Goal: Information Seeking & Learning: Learn about a topic

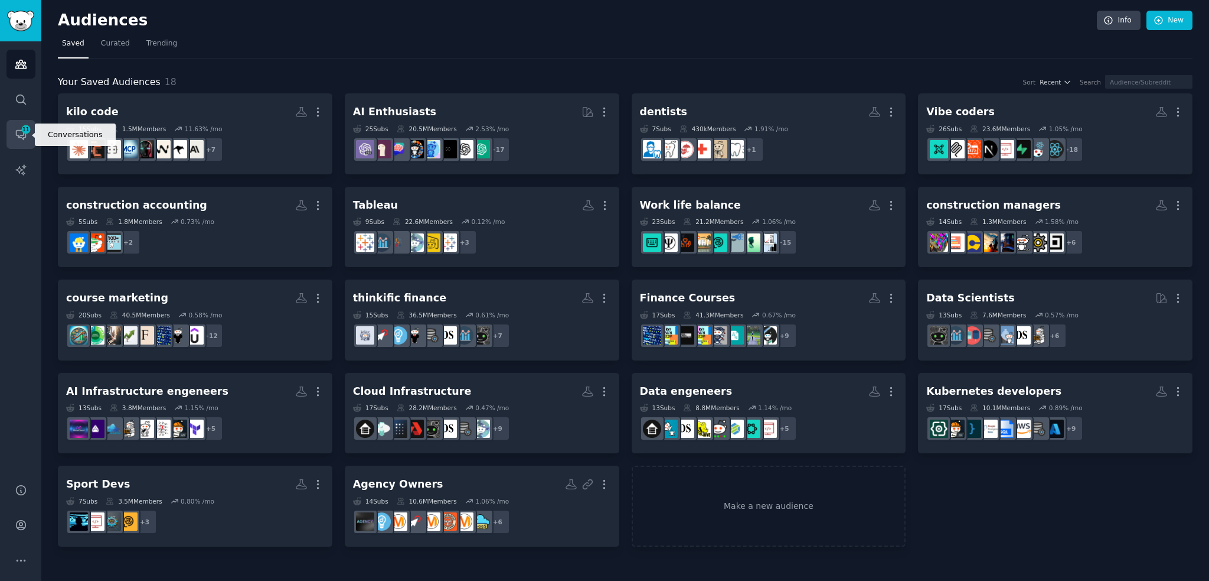
click at [27, 136] on link "Conversations 11" at bounding box center [20, 134] width 29 height 29
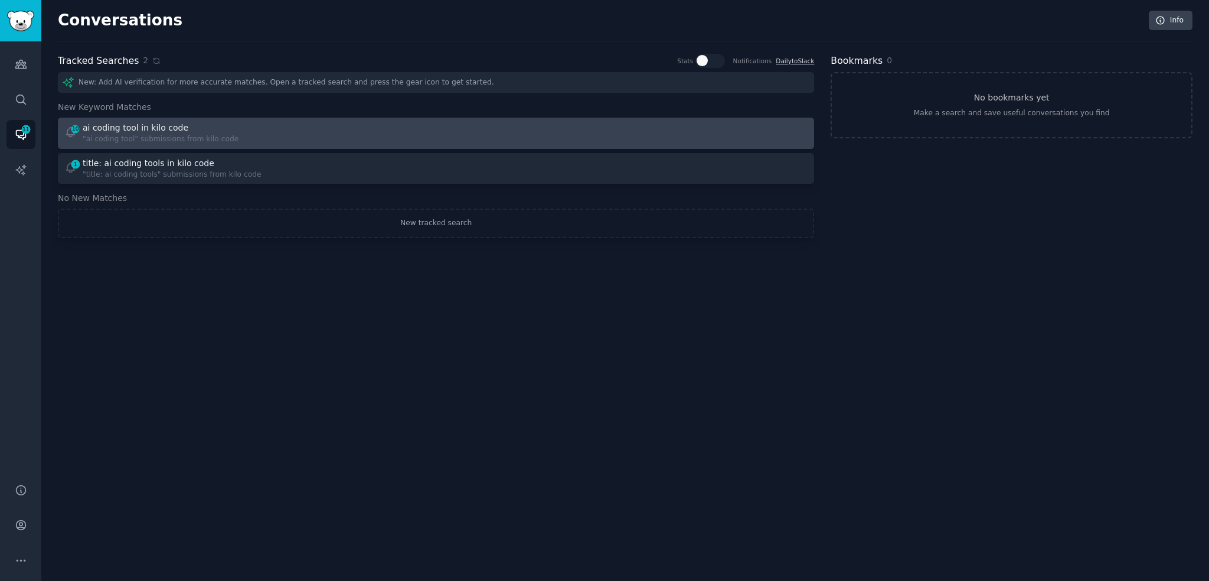
click at [202, 129] on div "ai coding tool in kilo code" at bounding box center [161, 128] width 156 height 12
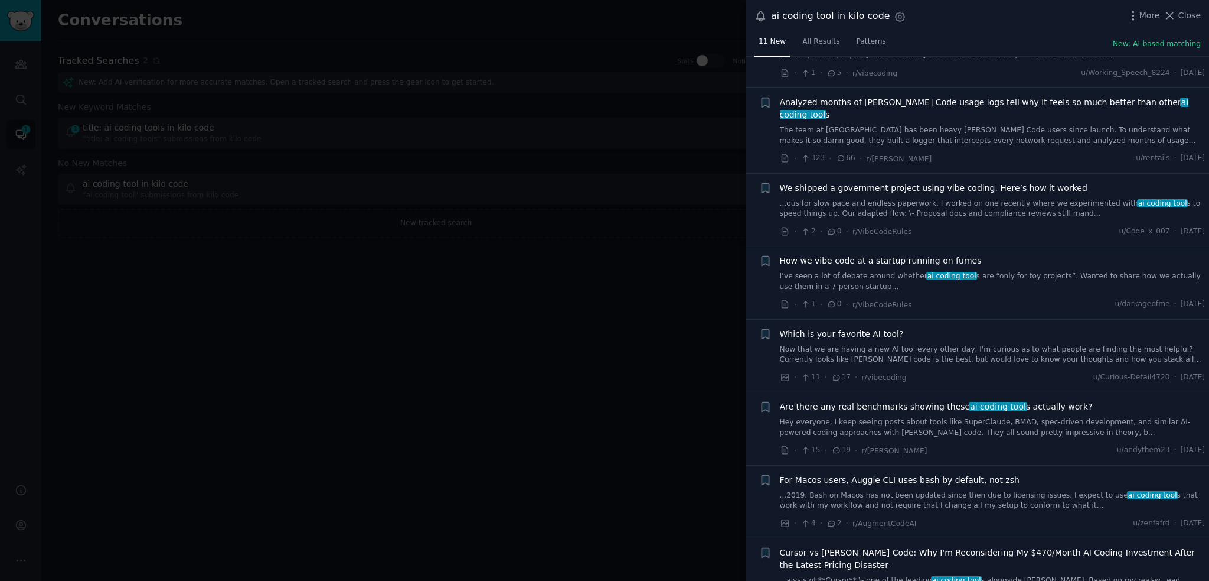
scroll to position [306, 0]
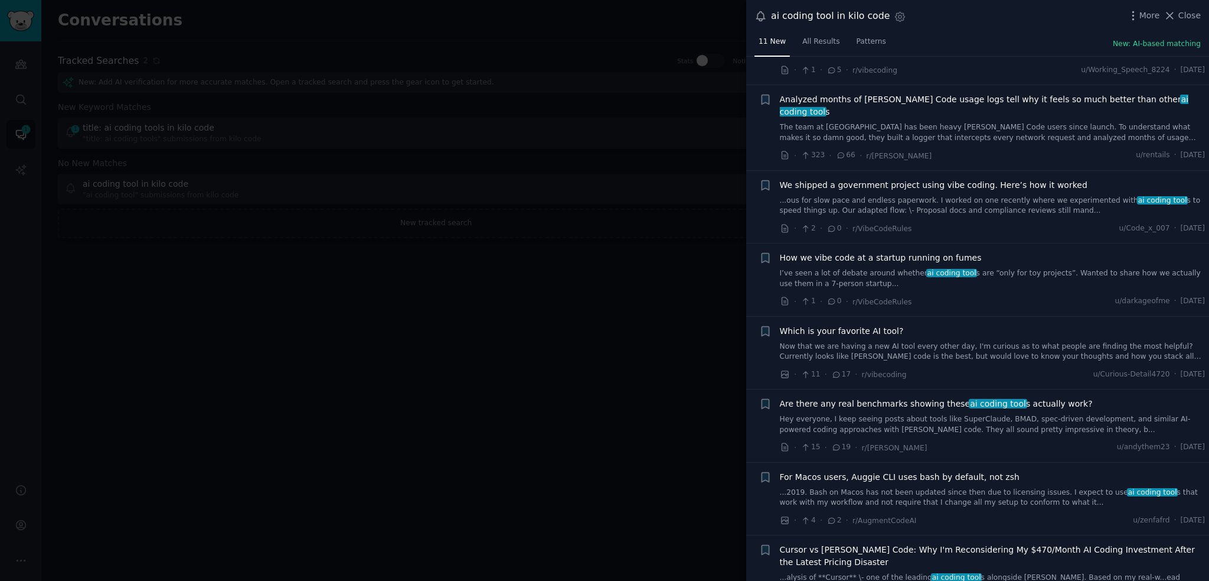
click at [1020, 341] on link "Now that we are having a new AI tool every other day, I'm curious as to what pe…" at bounding box center [993, 351] width 426 height 21
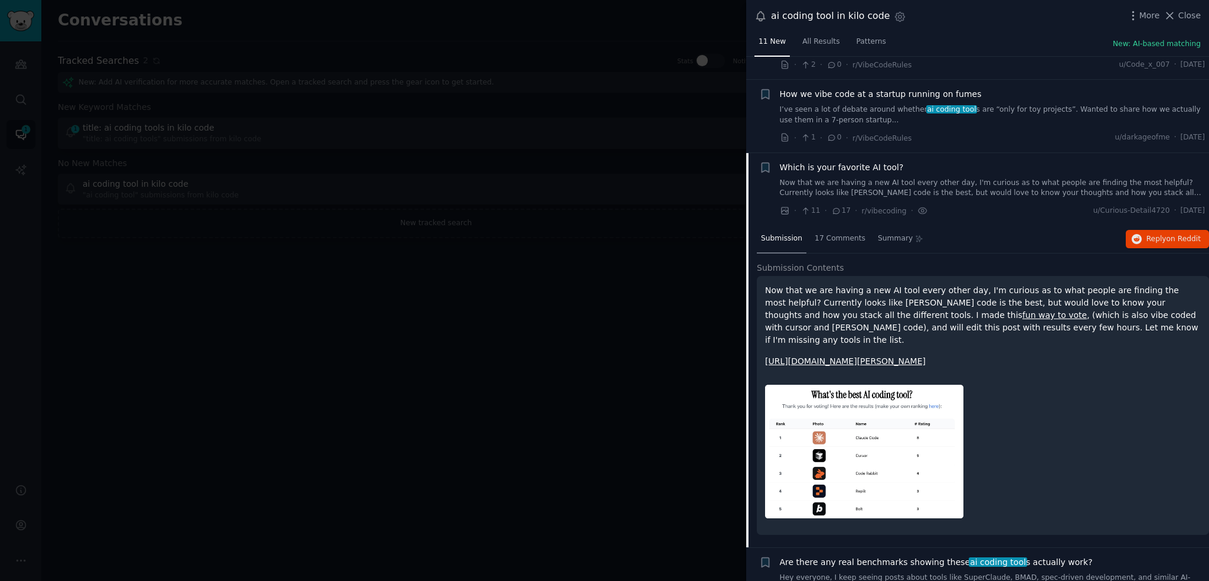
scroll to position [528, 0]
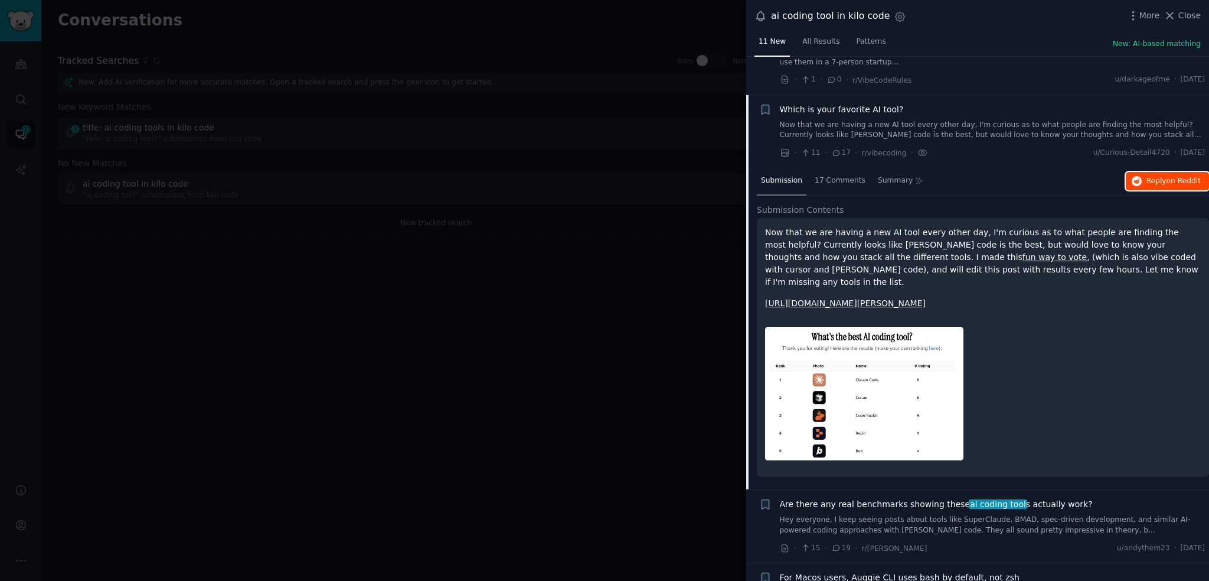
click at [1174, 177] on span "on Reddit" at bounding box center [1184, 181] width 34 height 8
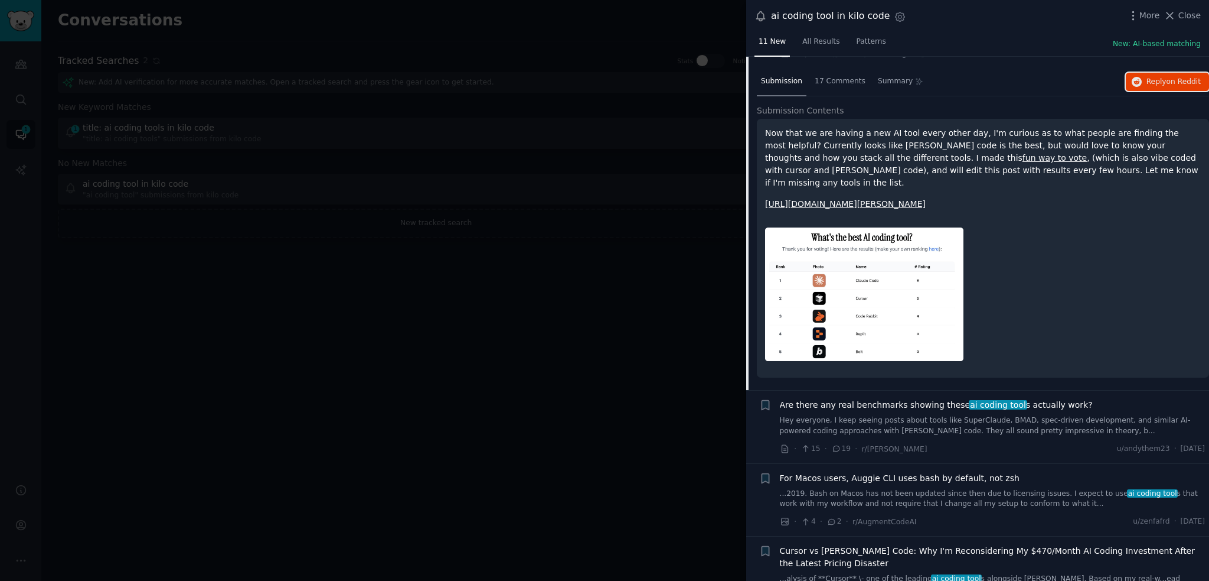
scroll to position [628, 0]
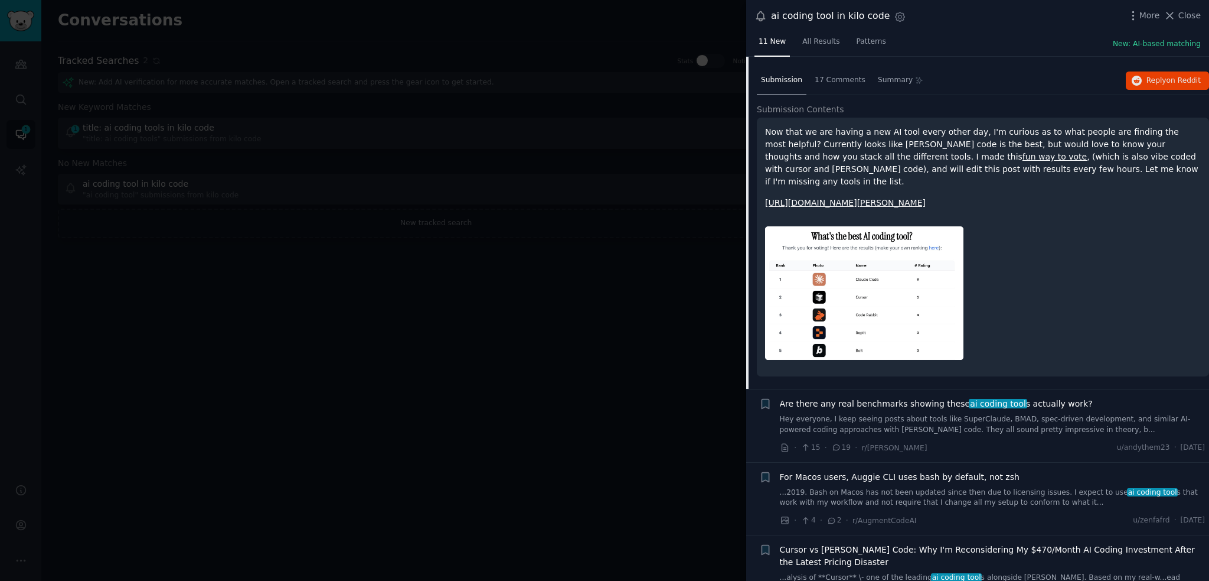
click at [659, 459] on div at bounding box center [604, 290] width 1209 height 581
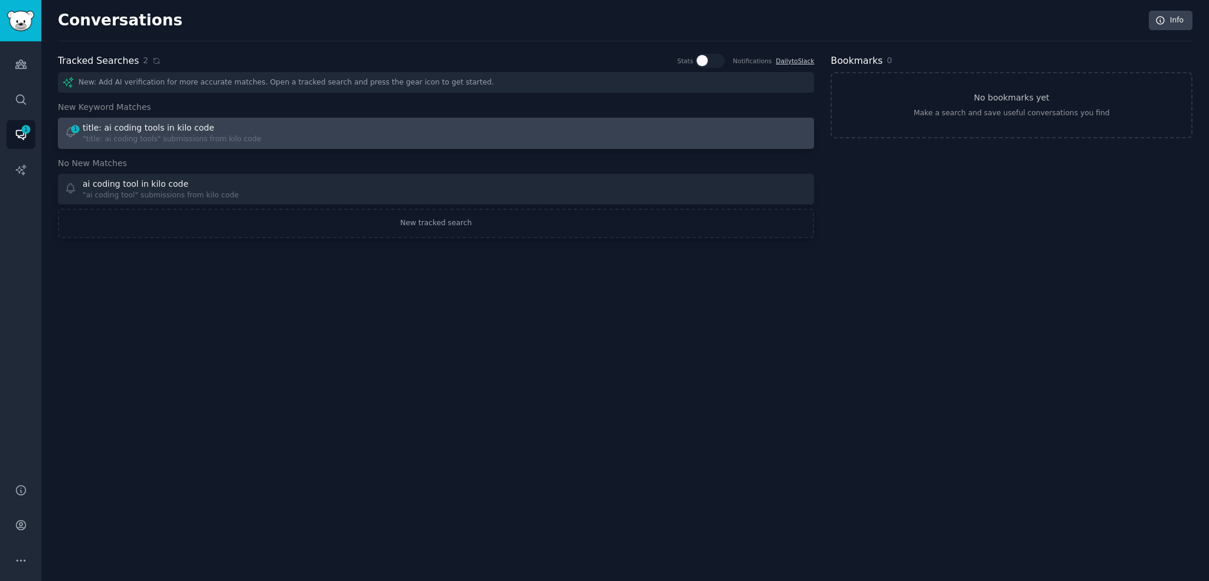
click at [157, 137] on div ""title: ai coding tools" submissions from kilo code" at bounding box center [172, 139] width 179 height 11
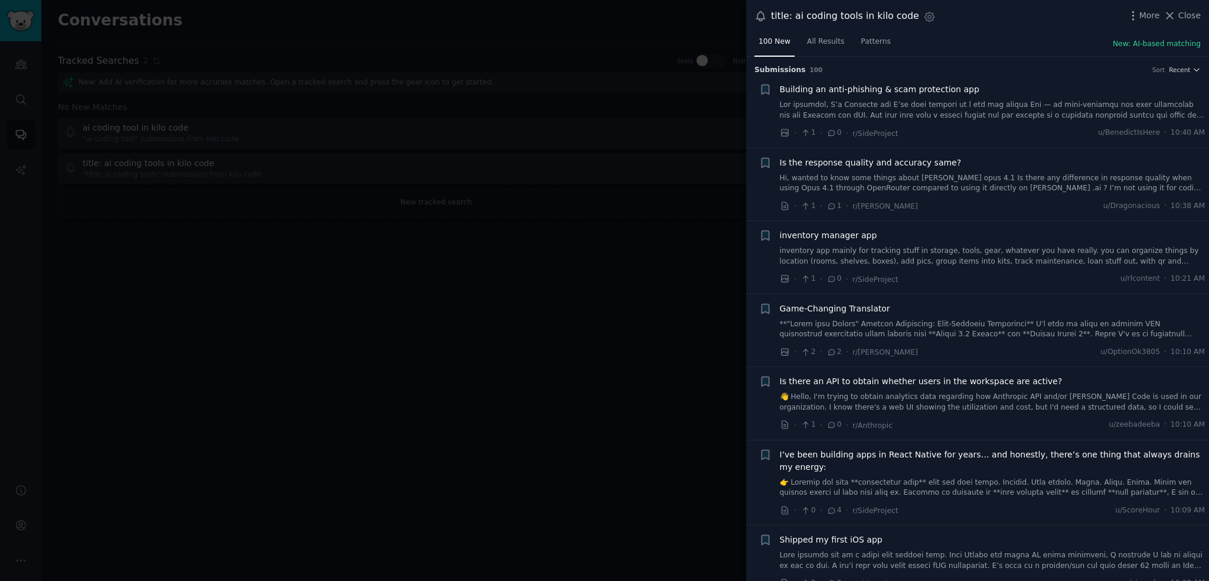
click at [522, 270] on div at bounding box center [604, 290] width 1209 height 581
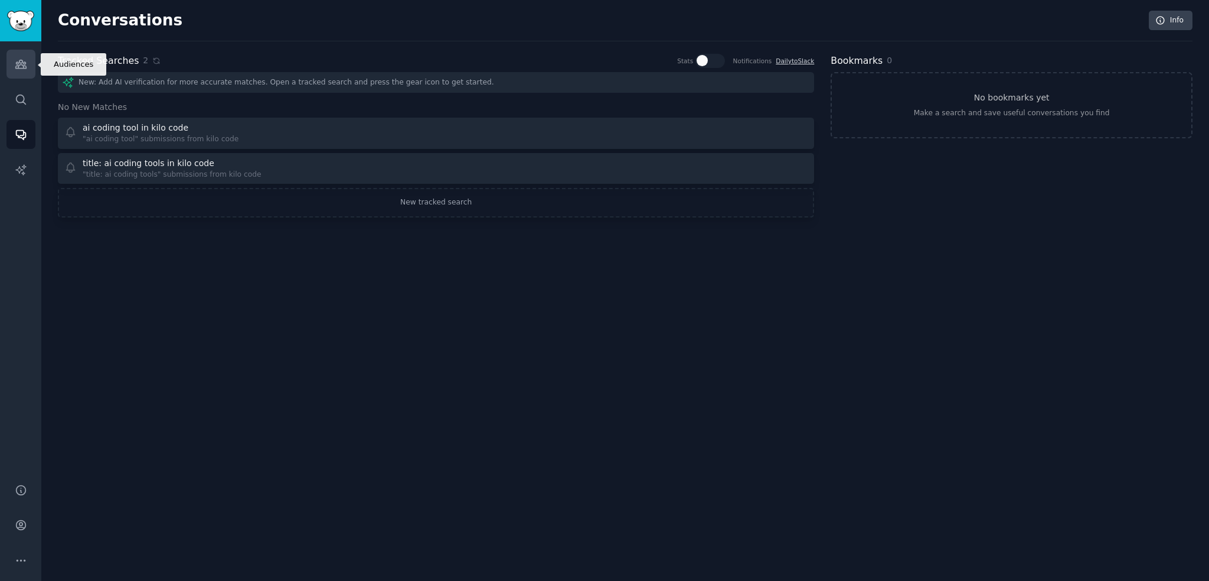
click at [30, 68] on link "Audiences" at bounding box center [20, 64] width 29 height 29
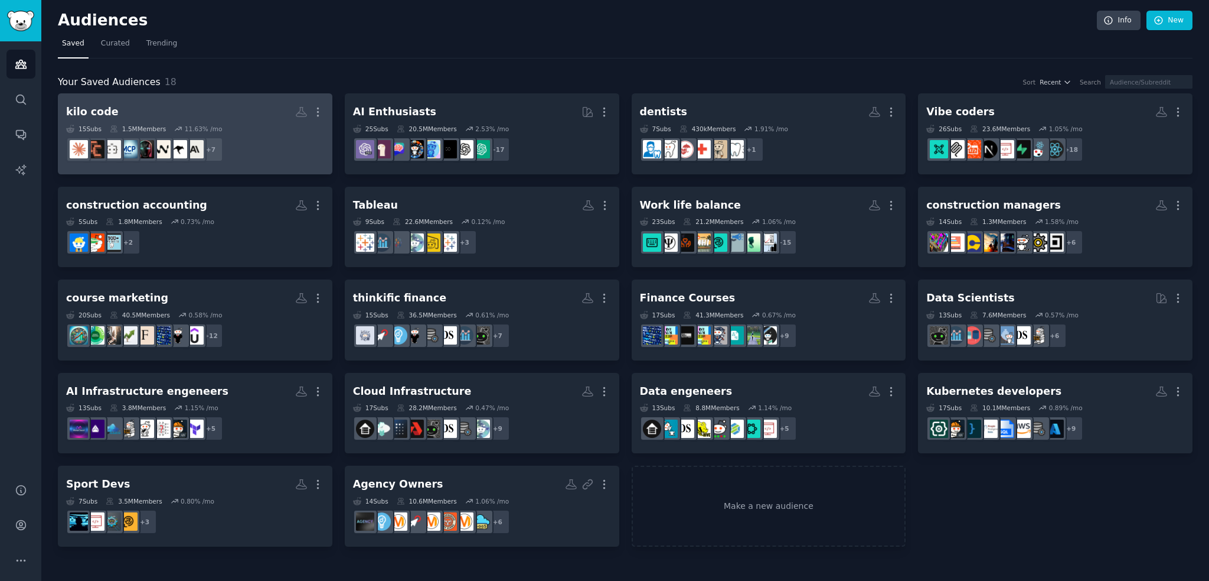
click at [203, 106] on h2 "kilo code More" at bounding box center [195, 112] width 258 height 21
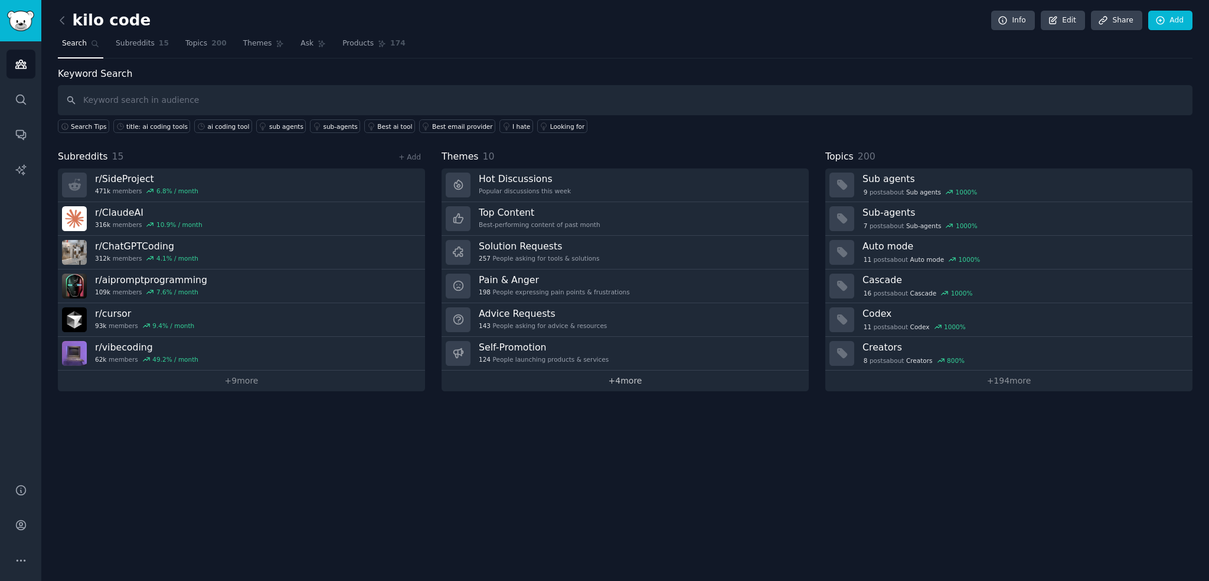
click at [622, 377] on link "+ 4 more" at bounding box center [625, 380] width 367 height 21
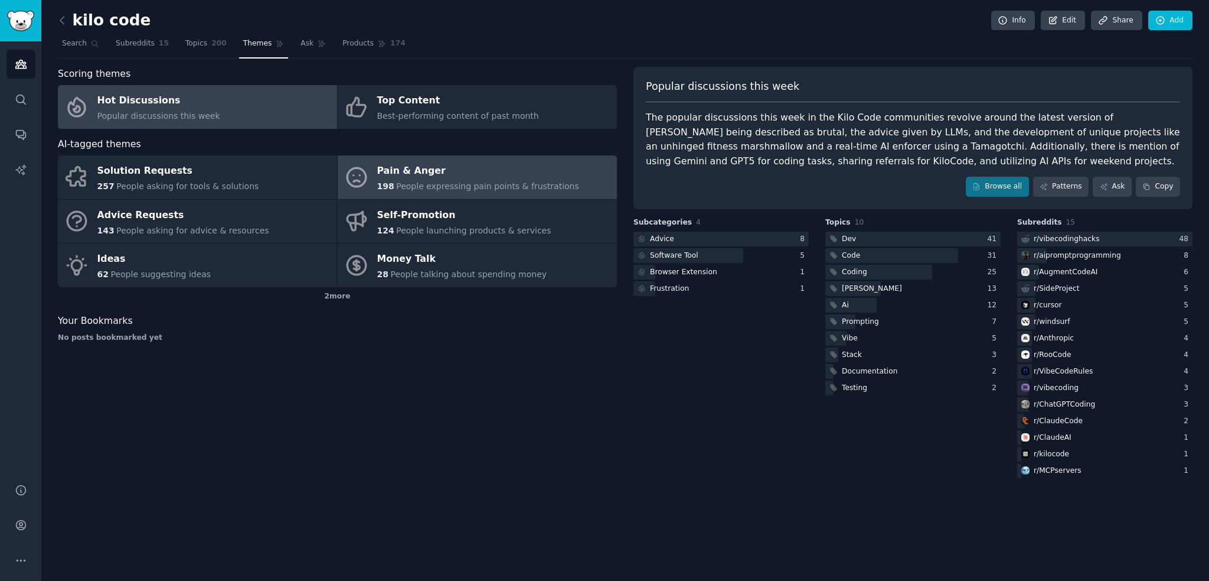
click at [428, 172] on div "Pain & Anger" at bounding box center [478, 171] width 202 height 19
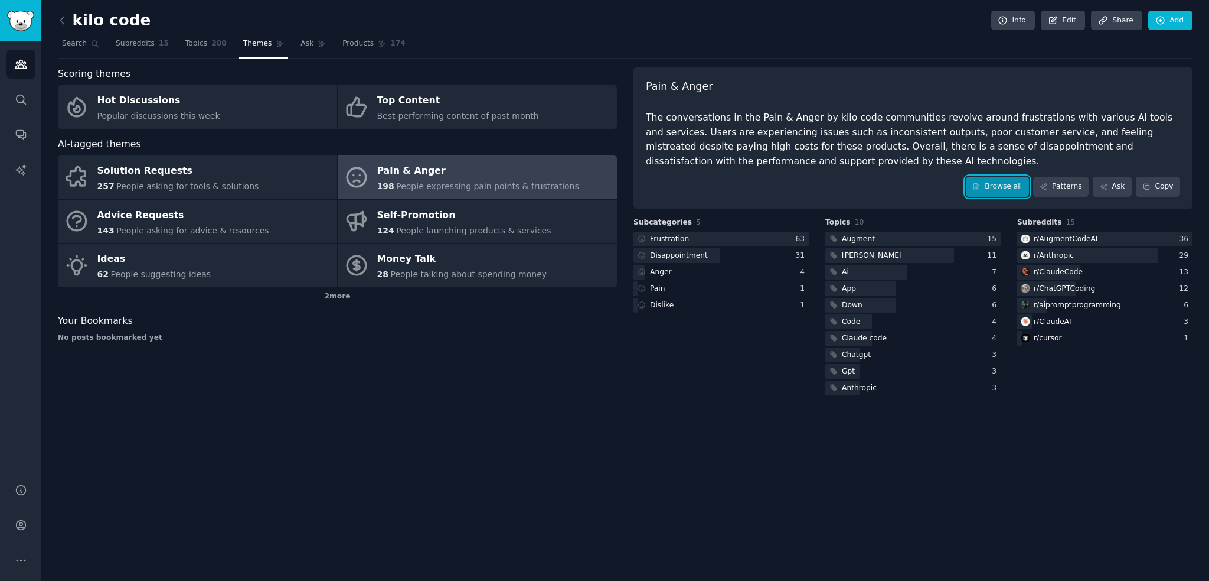
click at [1003, 182] on link "Browse all" at bounding box center [997, 187] width 63 height 20
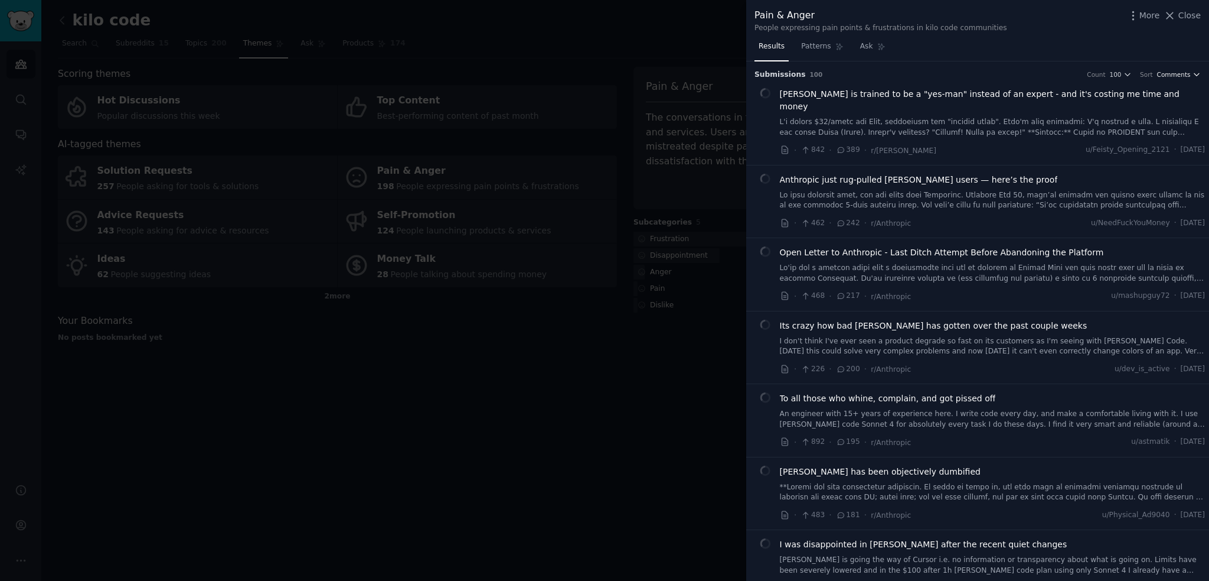
click at [1185, 75] on span "Comments" at bounding box center [1174, 74] width 34 height 8
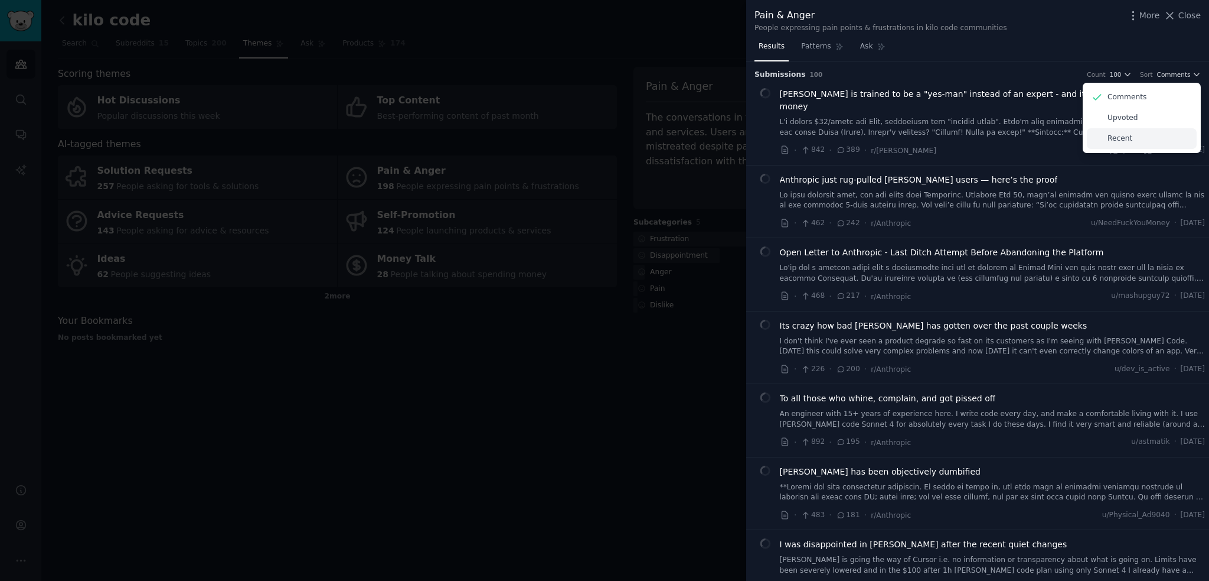
click at [1124, 131] on div "Recent" at bounding box center [1142, 138] width 110 height 21
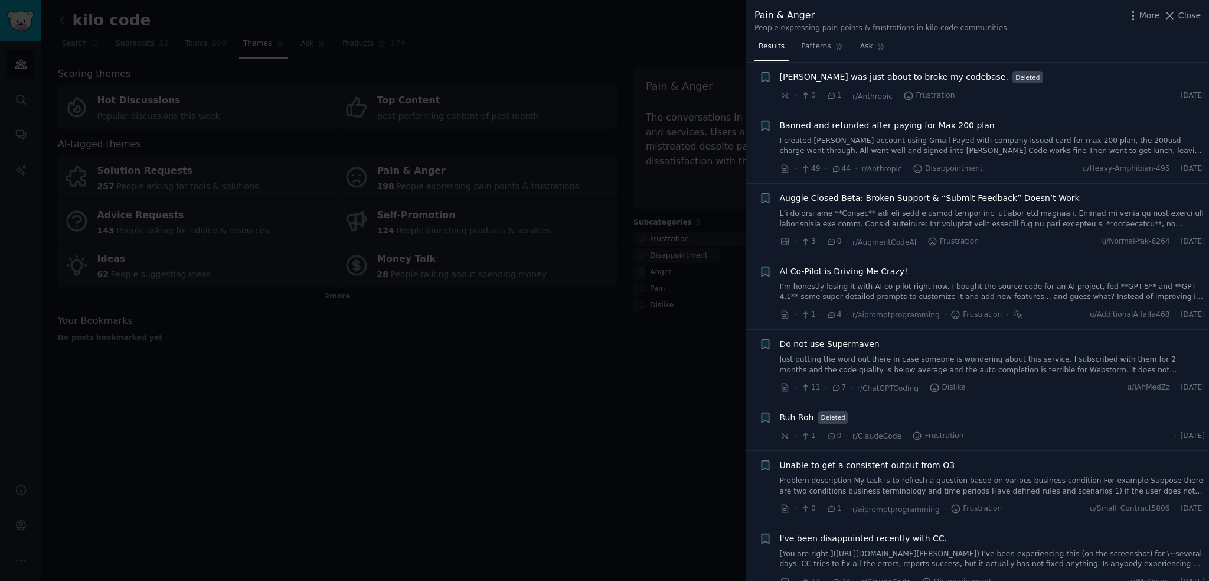
scroll to position [713, 0]
click at [914, 282] on link "I’m honestly losing it with AI co-pilot right now. I bought the source code for…" at bounding box center [993, 292] width 426 height 21
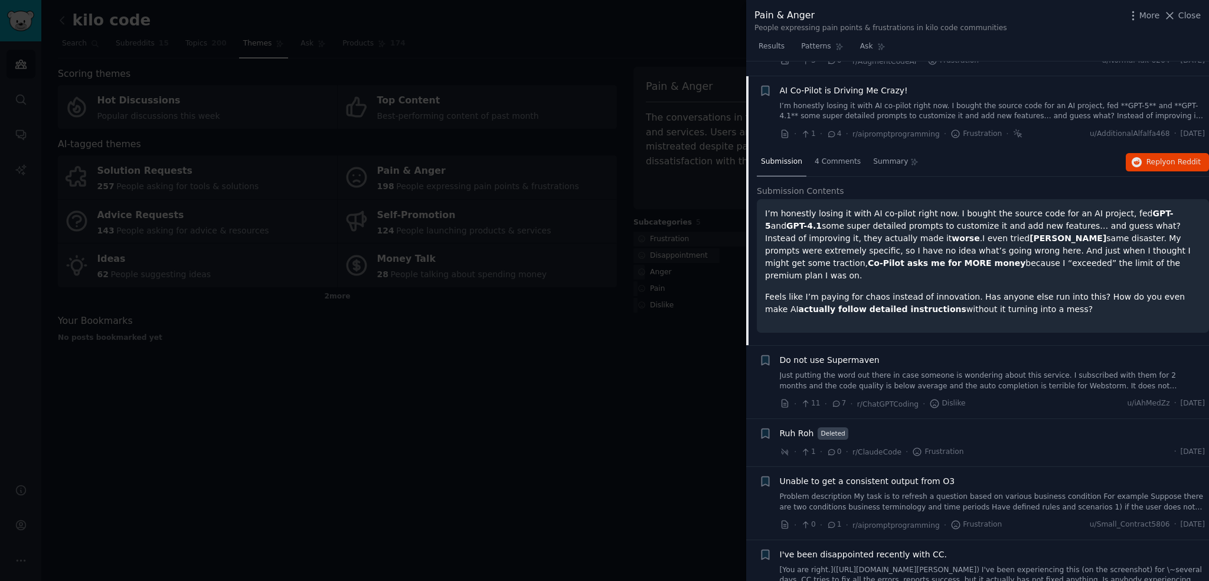
scroll to position [895, 0]
click at [1176, 154] on button "Reply on Reddit" at bounding box center [1167, 161] width 83 height 19
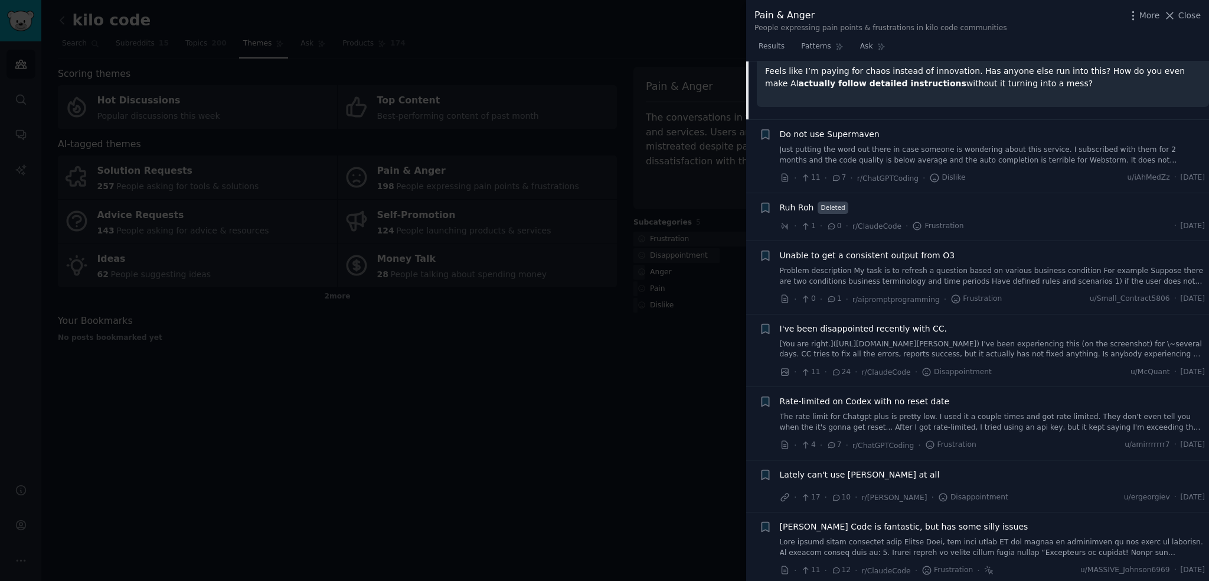
scroll to position [1131, 0]
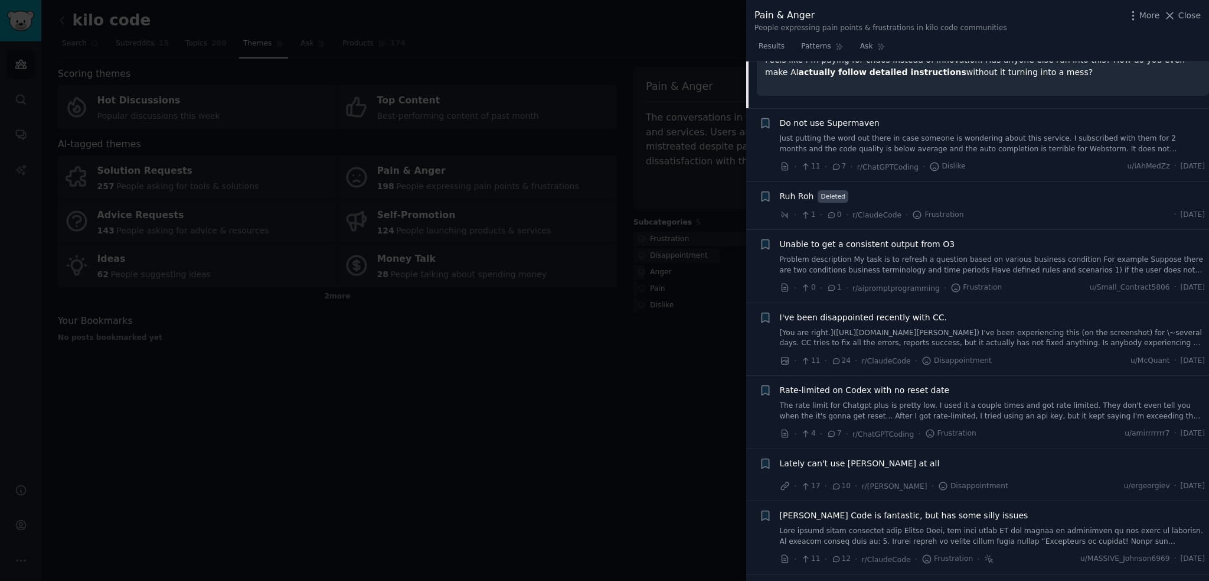
click at [1009, 354] on div "· 11 · 24 · r/ClaudeCode · Disappointment u/McQuant · [DATE]" at bounding box center [993, 360] width 426 height 12
click at [1009, 311] on div "I've been disappointed recently with CC." at bounding box center [993, 317] width 426 height 12
click at [839, 311] on span "I've been disappointed recently with CC." at bounding box center [863, 317] width 167 height 12
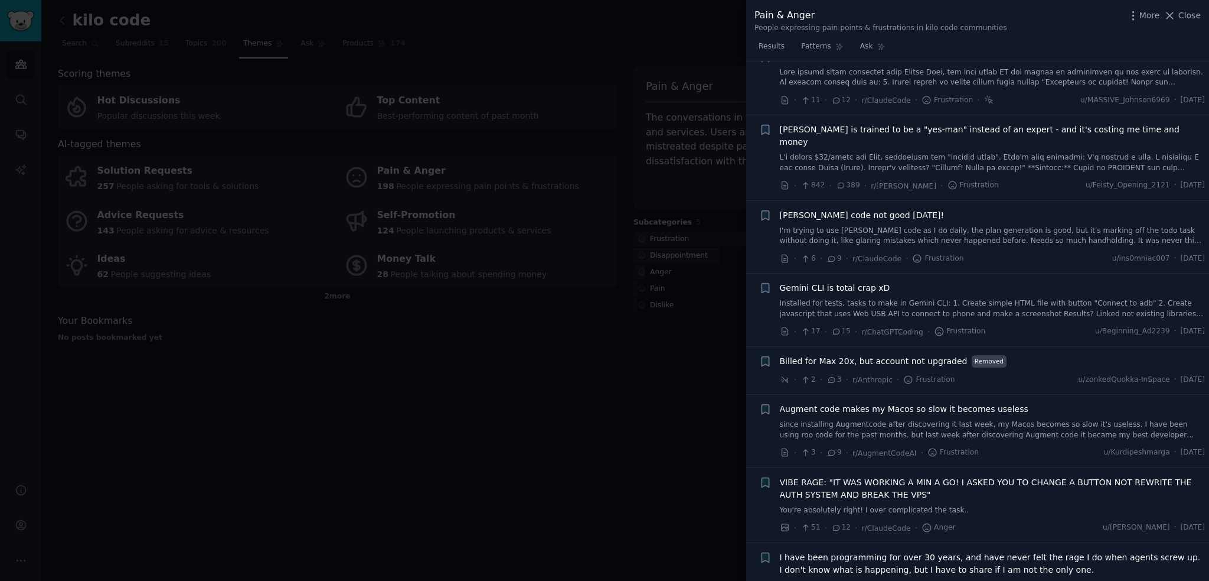
scroll to position [1672, 0]
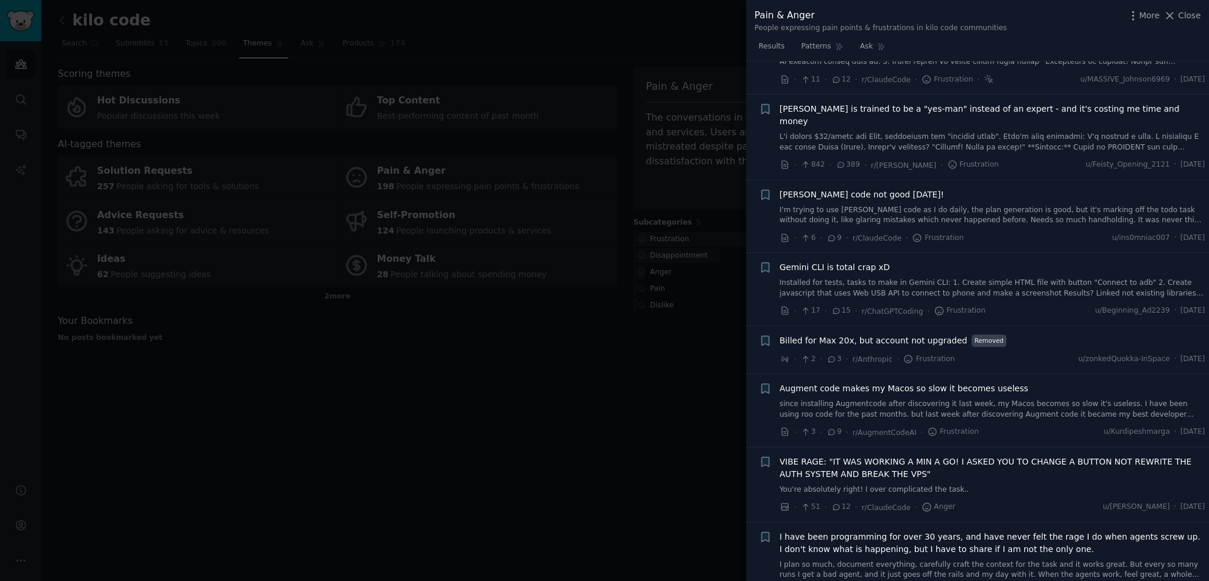
click at [666, 458] on div at bounding box center [604, 290] width 1209 height 581
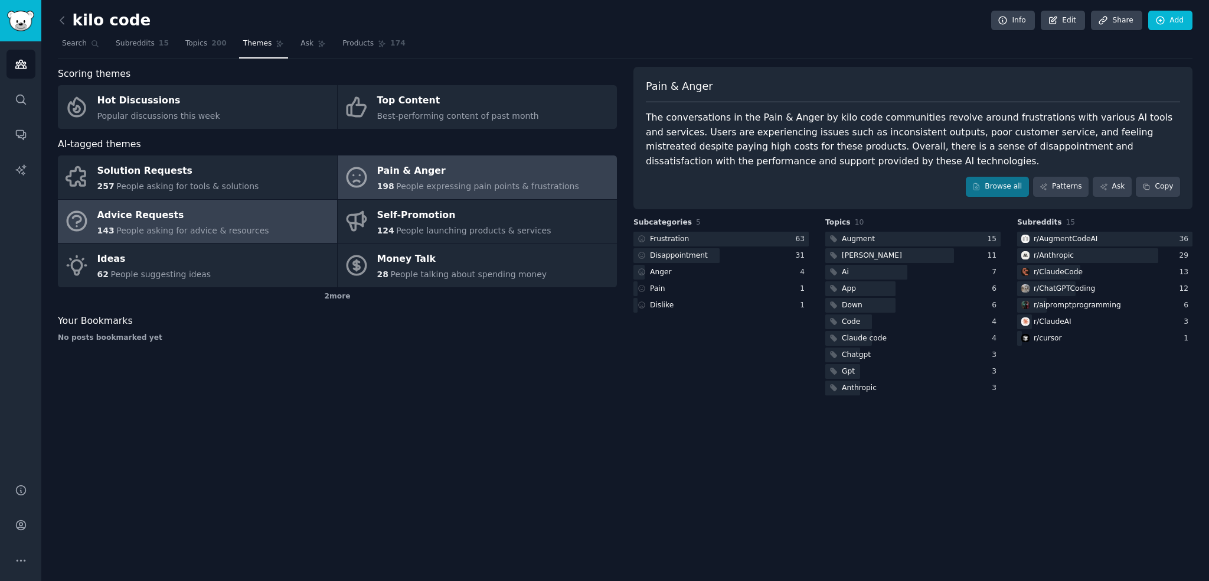
click at [203, 223] on div "Advice Requests" at bounding box center [183, 215] width 172 height 19
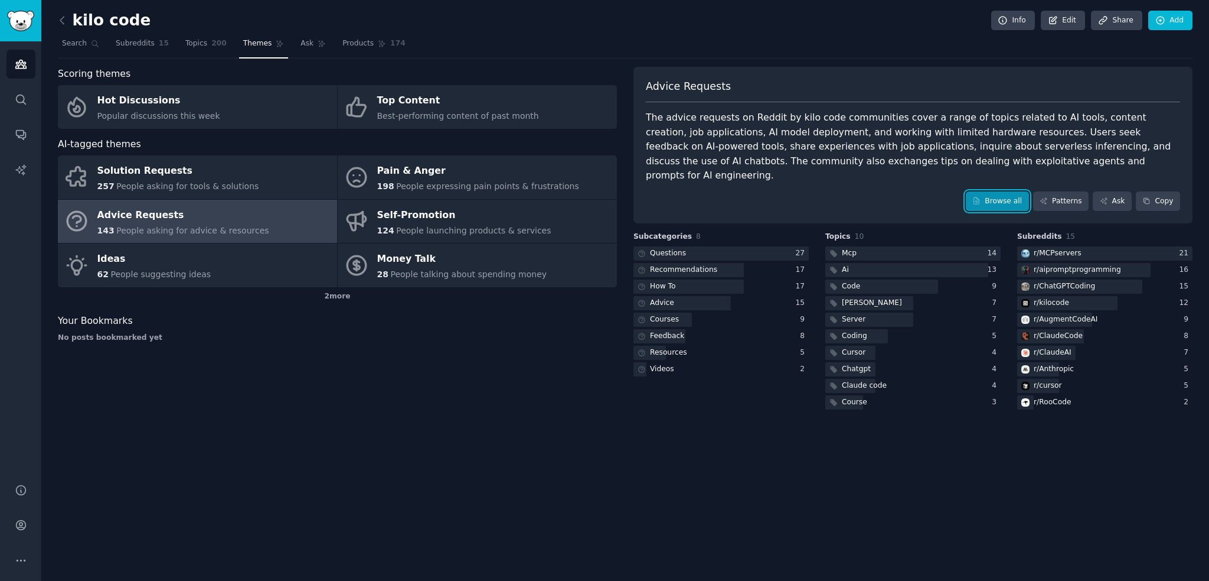
click at [1009, 191] on link "Browse all" at bounding box center [997, 201] width 63 height 20
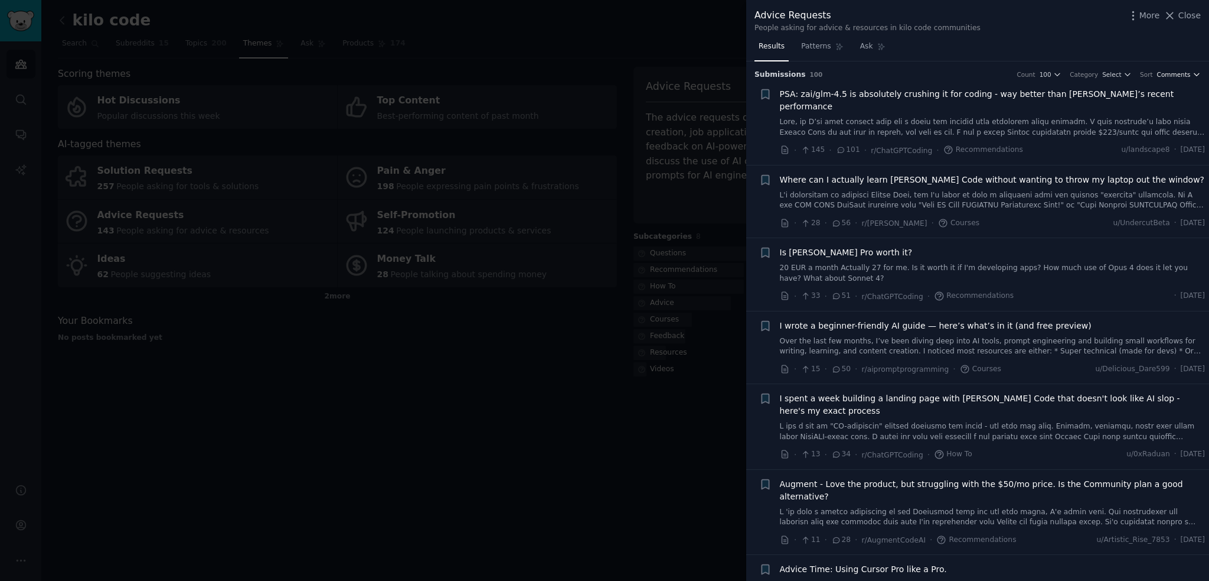
click at [1186, 75] on span "Comments" at bounding box center [1174, 74] width 34 height 8
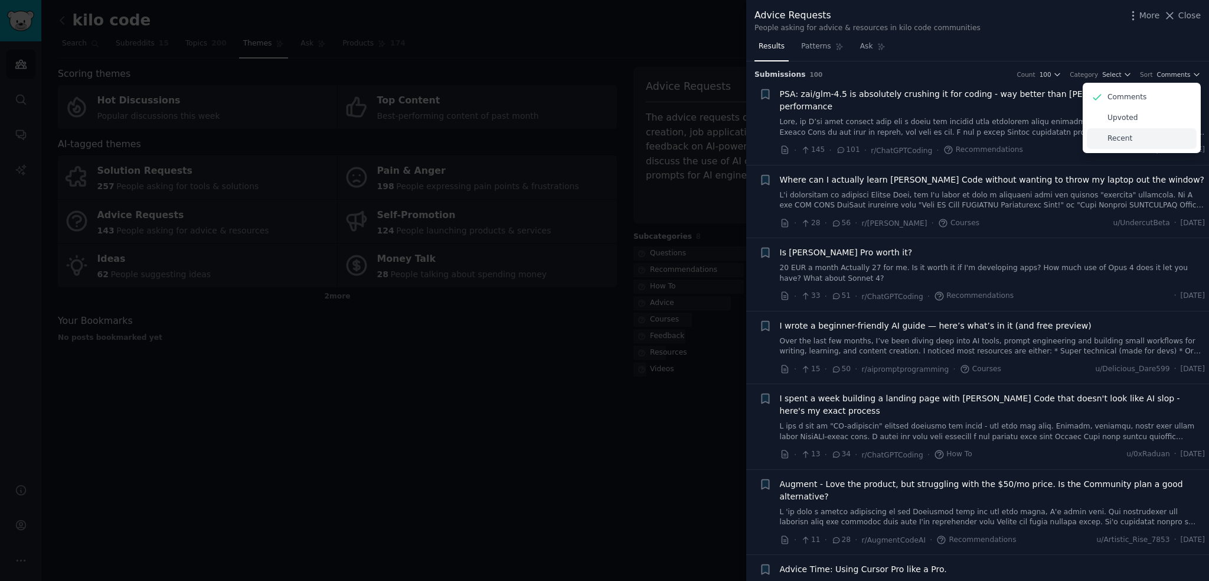
click at [1121, 138] on p "Recent" at bounding box center [1120, 138] width 25 height 11
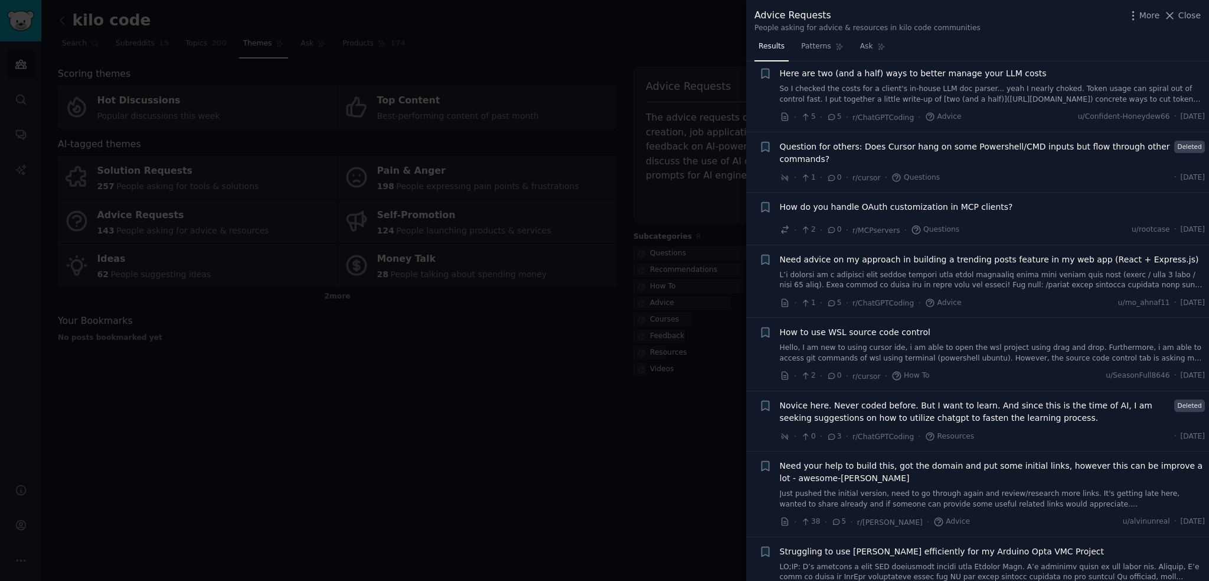
scroll to position [689, 0]
click at [604, 461] on div at bounding box center [604, 290] width 1209 height 581
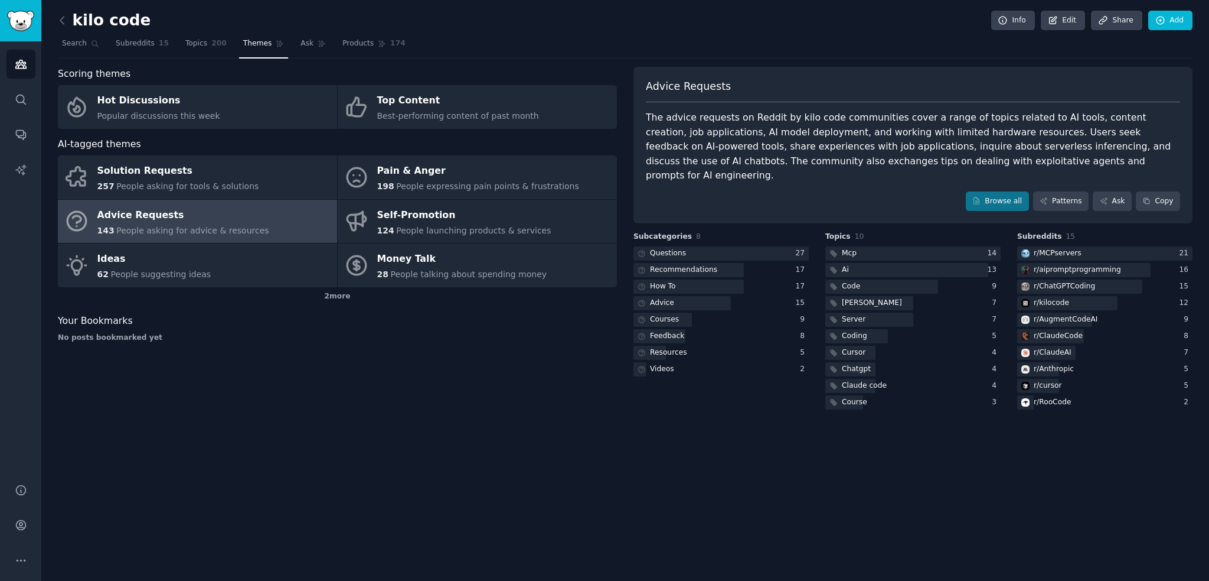
click at [157, 232] on span "People asking for advice & resources" at bounding box center [192, 230] width 152 height 9
click at [208, 338] on div "No posts bookmarked yet" at bounding box center [337, 337] width 559 height 11
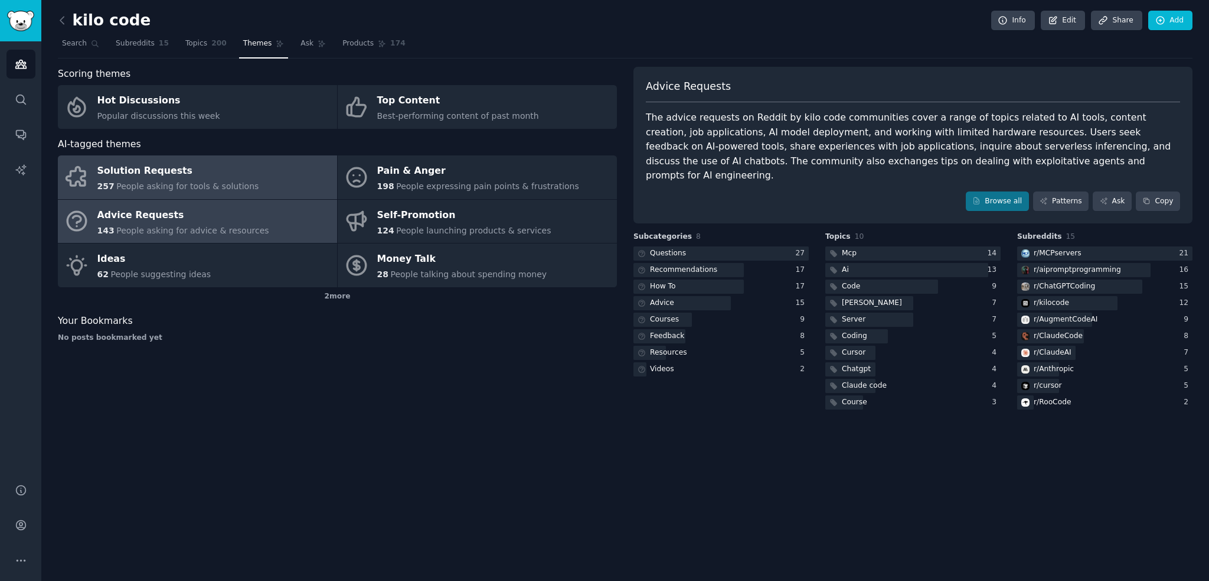
click at [181, 176] on div "Solution Requests" at bounding box center [178, 171] width 162 height 19
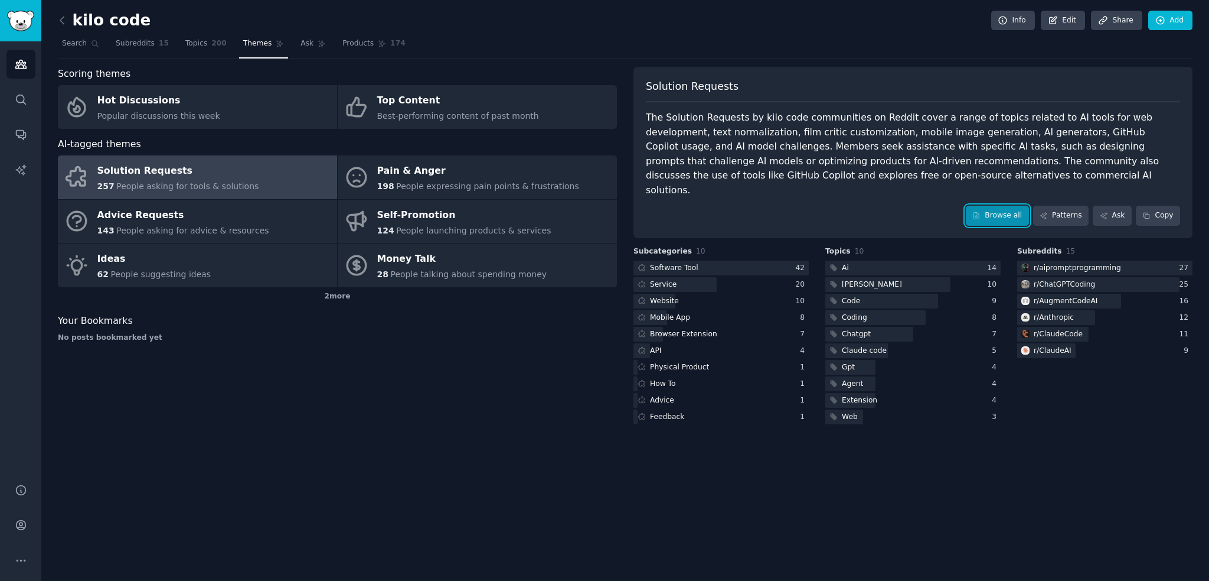
click at [1014, 206] on link "Browse all" at bounding box center [997, 216] width 63 height 20
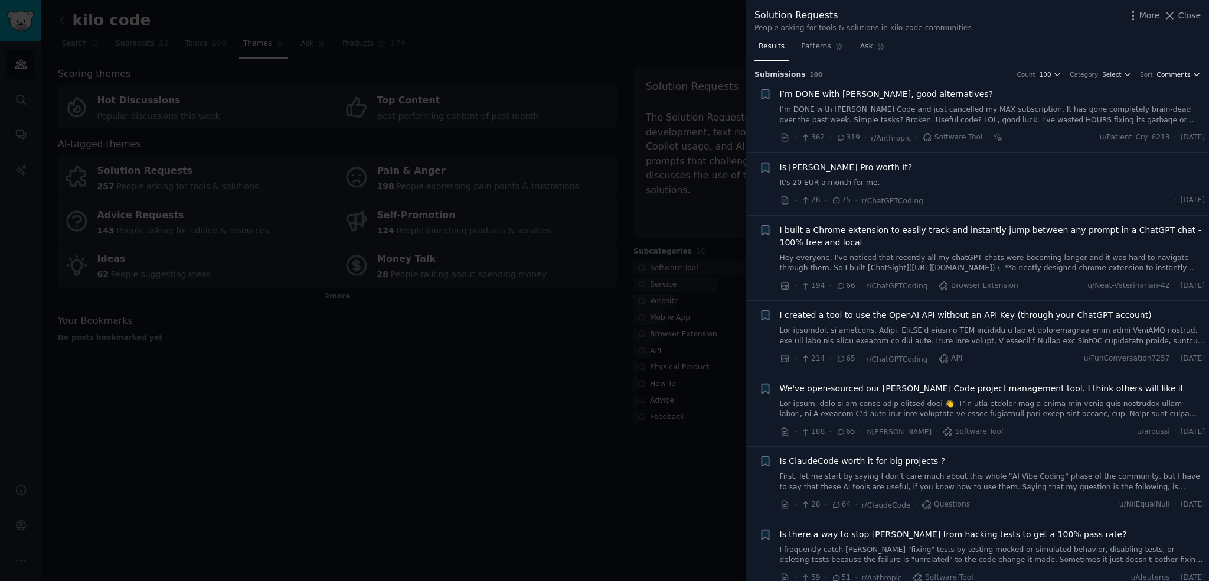
click at [1172, 78] on span "Comments" at bounding box center [1174, 74] width 34 height 8
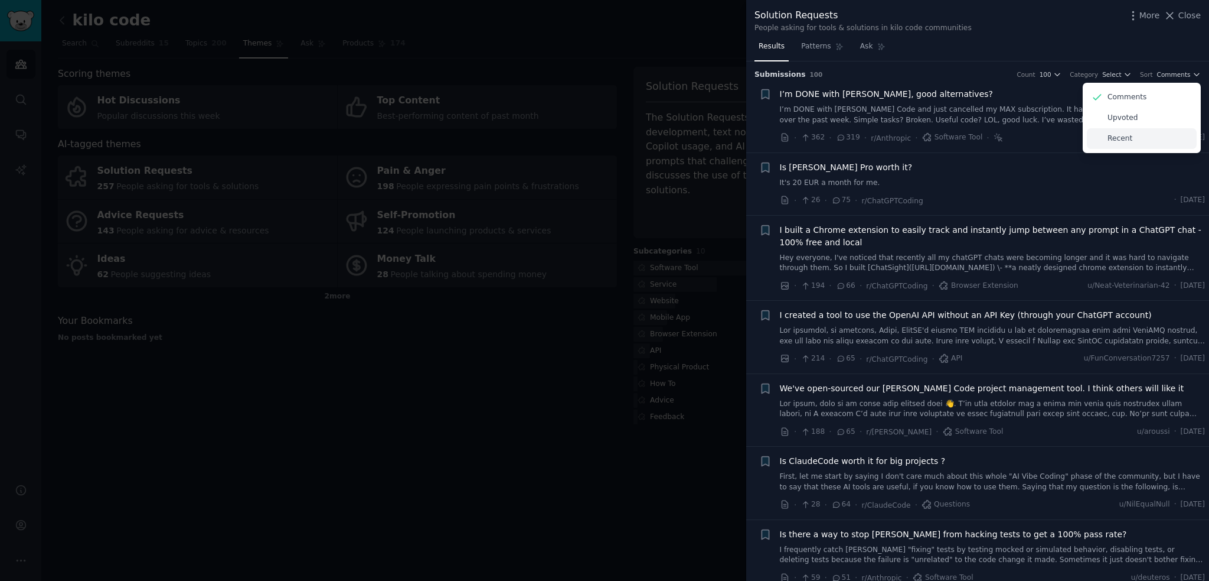
click at [1123, 143] on p "Recent" at bounding box center [1120, 138] width 25 height 11
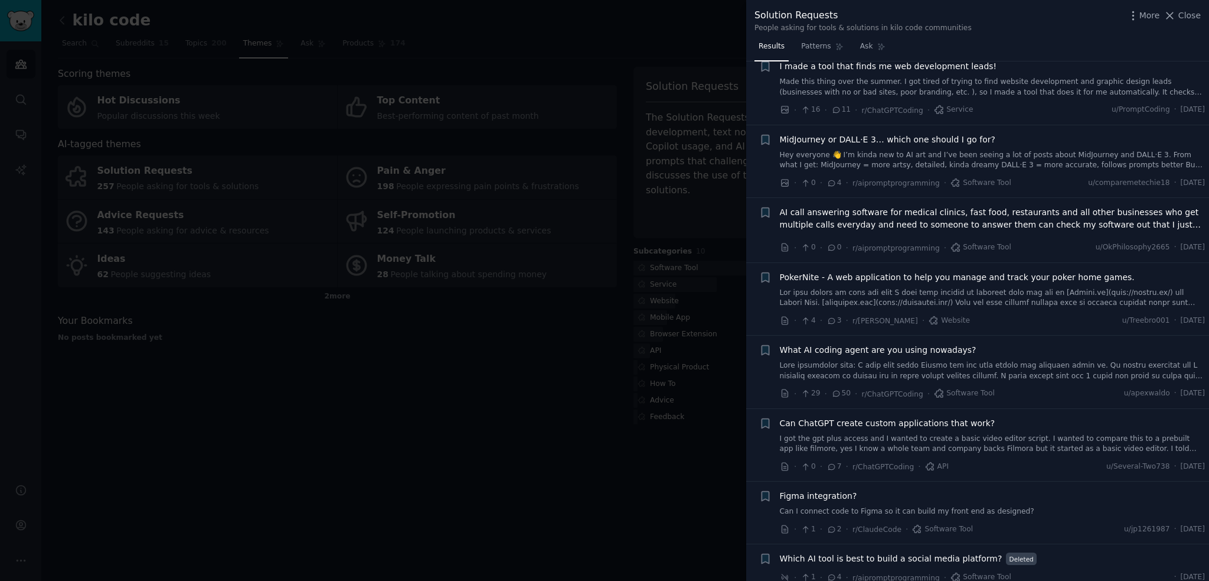
scroll to position [393, 0]
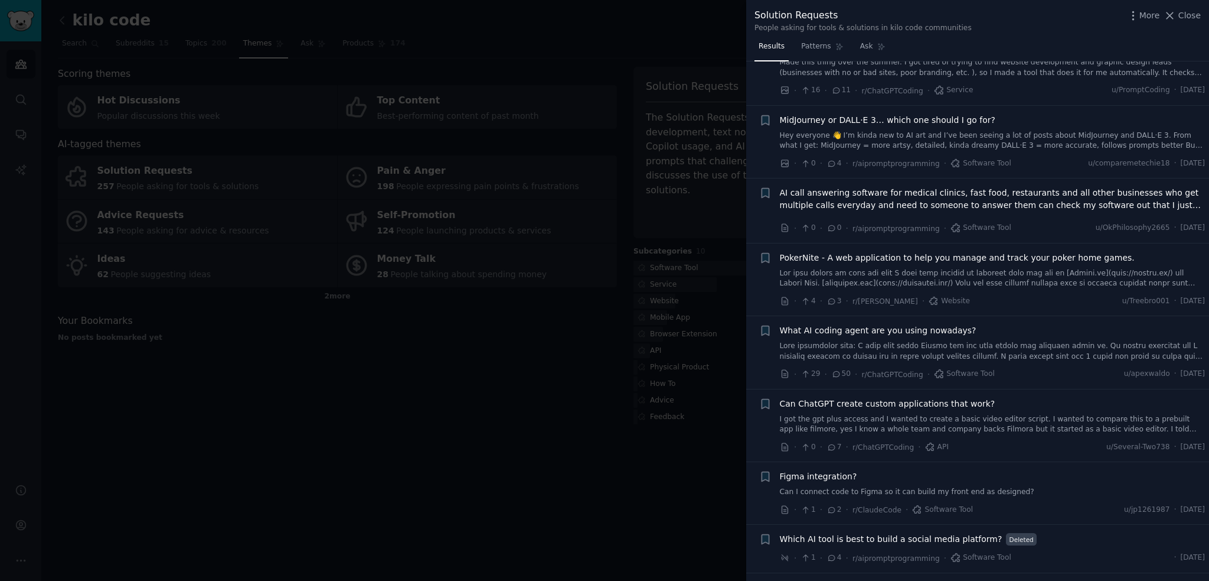
click at [935, 329] on span "What AI coding agent are you using nowadays?" at bounding box center [878, 330] width 197 height 12
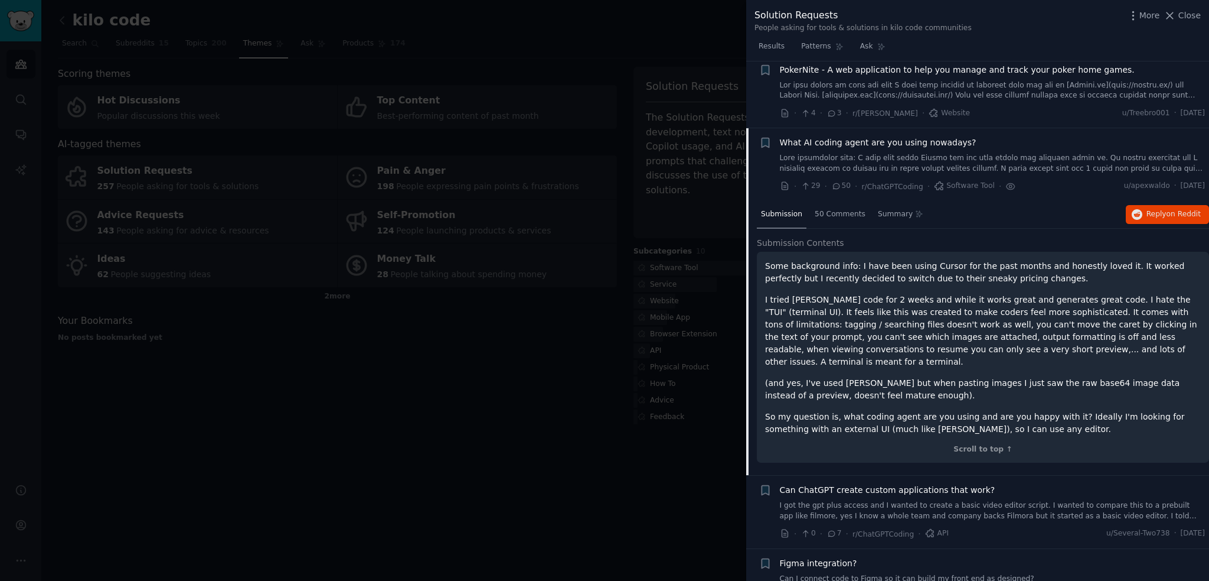
scroll to position [647, 0]
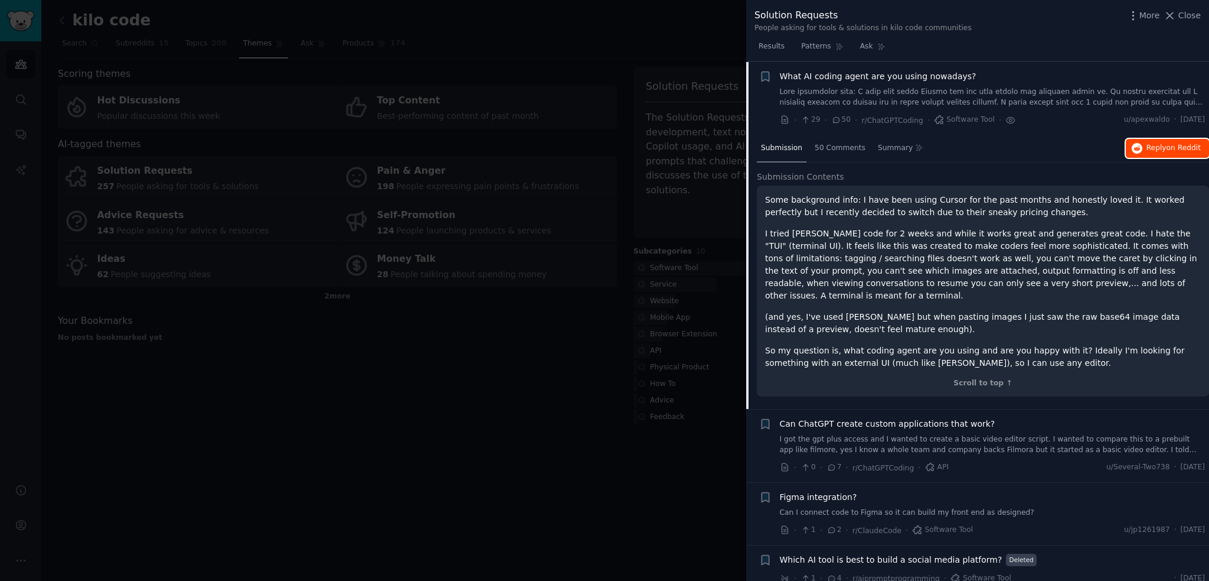
click at [1191, 141] on button "Reply on Reddit" at bounding box center [1167, 148] width 83 height 19
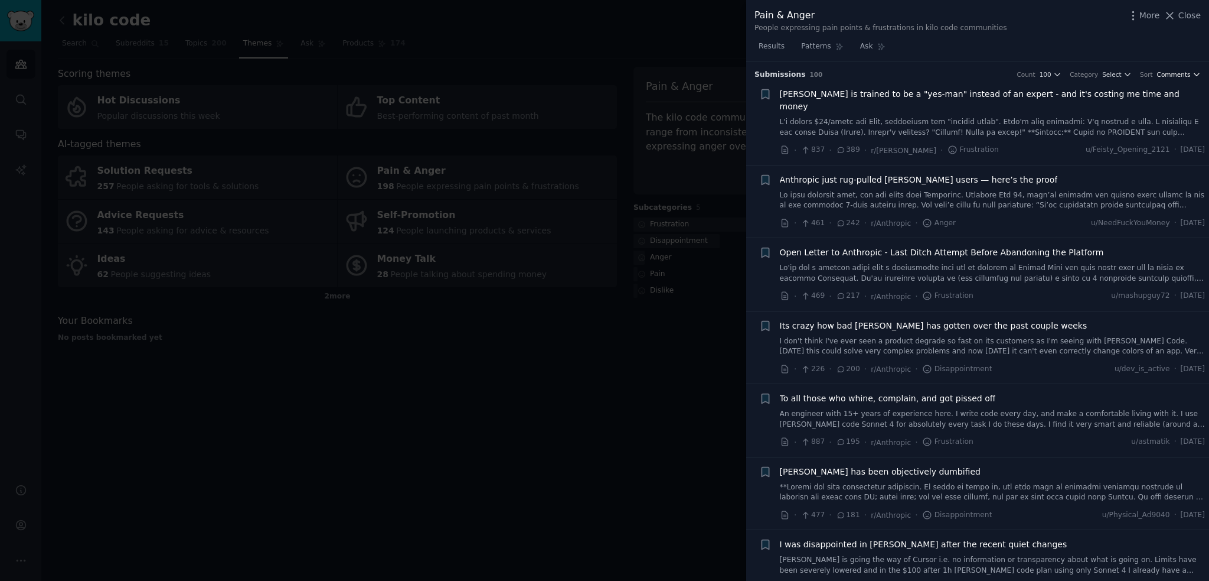
click at [1170, 74] on span "Comments" at bounding box center [1174, 74] width 34 height 8
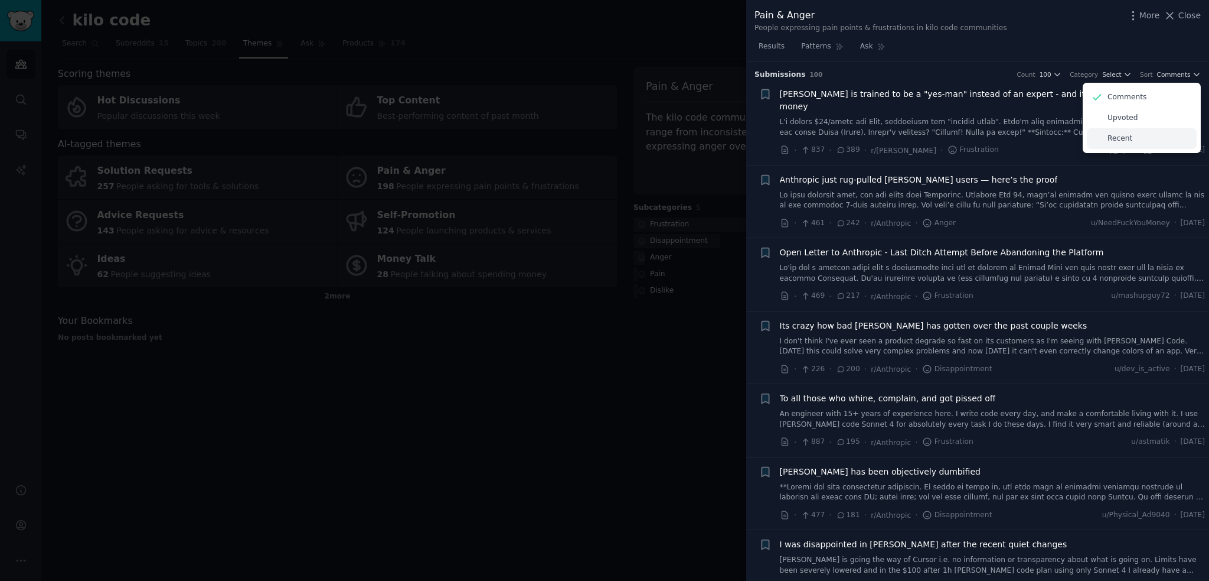
click at [1129, 136] on div "Recent" at bounding box center [1142, 138] width 110 height 21
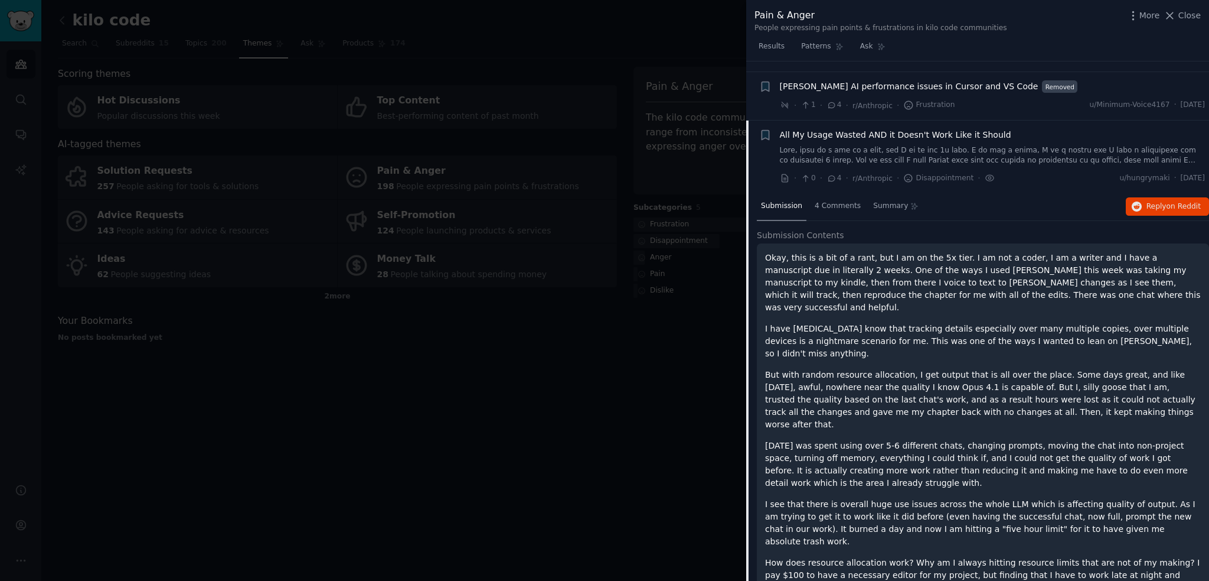
scroll to position [619, 0]
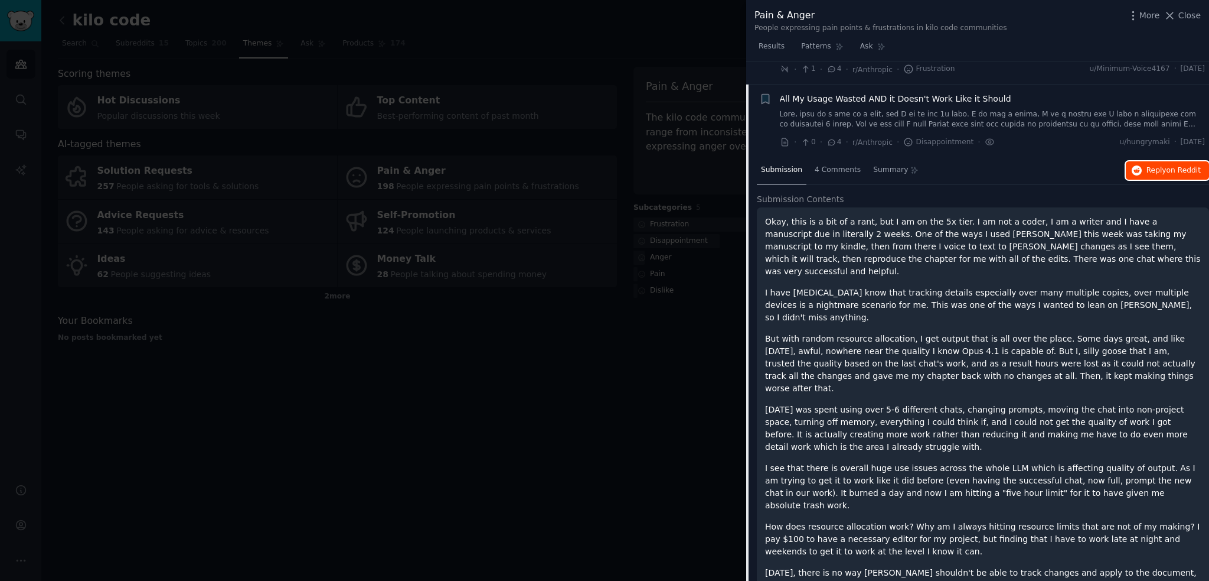
click at [1157, 165] on span "Reply on Reddit" at bounding box center [1174, 170] width 54 height 11
